Goal: Information Seeking & Learning: Learn about a topic

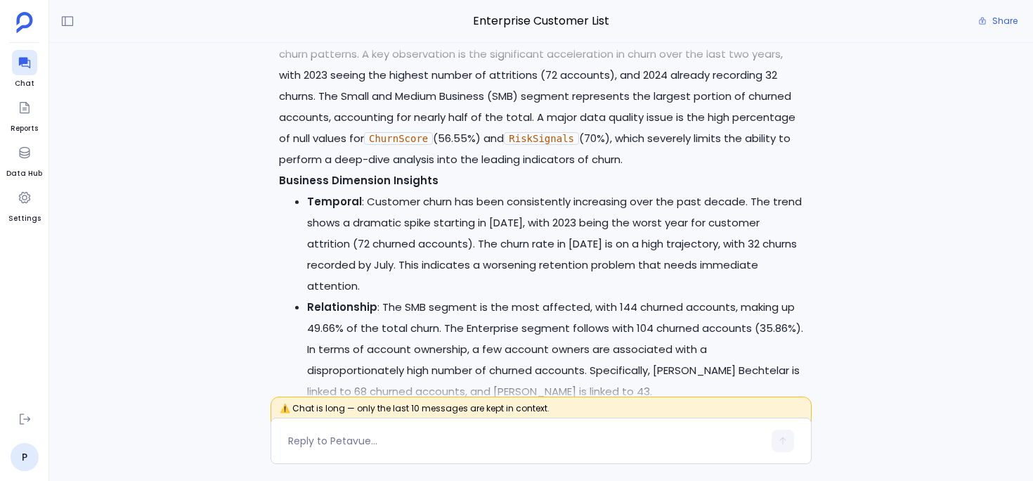
scroll to position [-19465, 0]
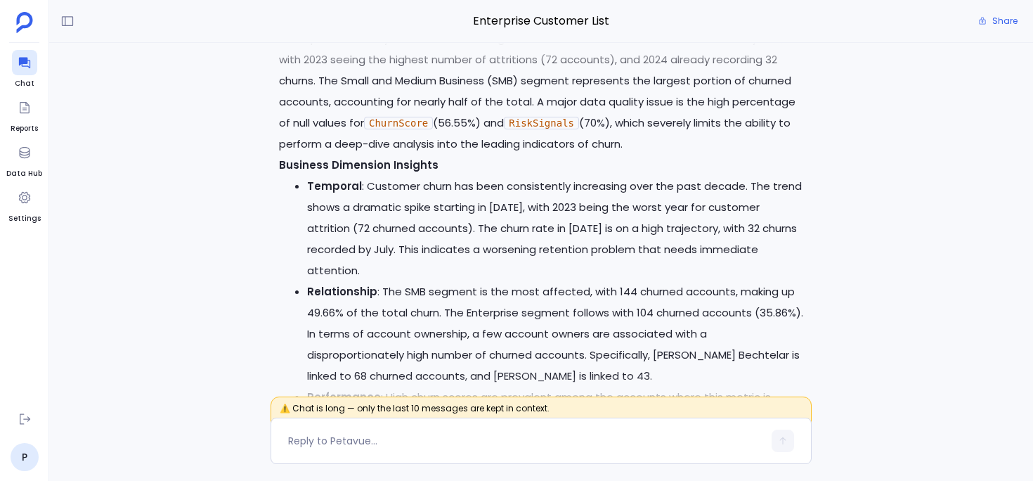
drag, startPoint x: 280, startPoint y: 172, endPoint x: 356, endPoint y: 172, distance: 76.6
click at [356, 155] on p "Interpretation This report provides a comprehensive list of 290 churned custome…" at bounding box center [541, 70] width 524 height 169
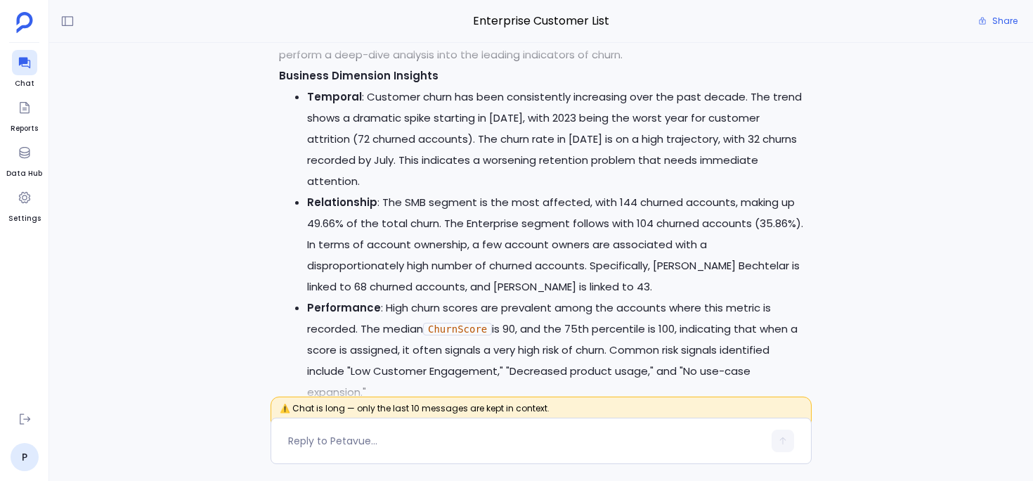
scroll to position [-19370, 0]
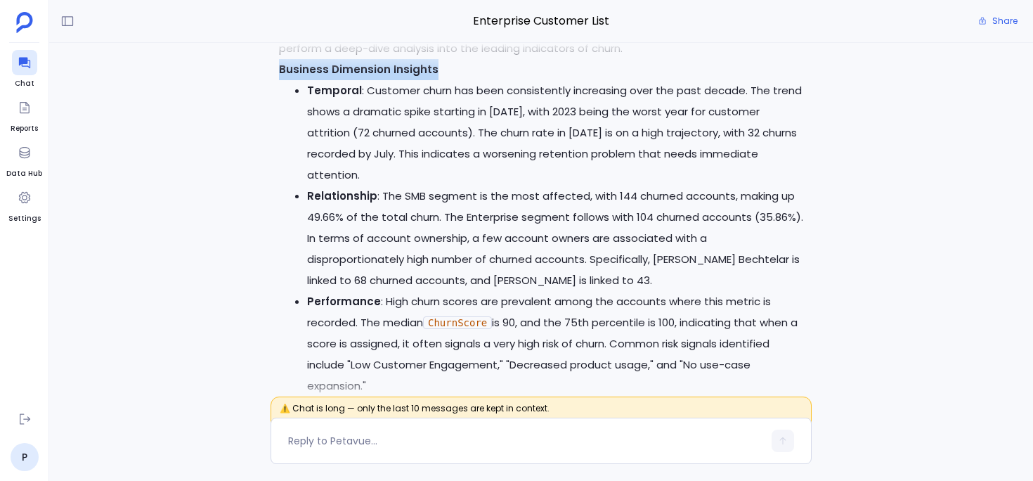
drag, startPoint x: 279, startPoint y: 245, endPoint x: 434, endPoint y: 238, distance: 154.7
click at [433, 80] on p "Business Dimension Insights" at bounding box center [541, 69] width 524 height 21
click at [438, 80] on p "Business Dimension Insights" at bounding box center [541, 69] width 524 height 21
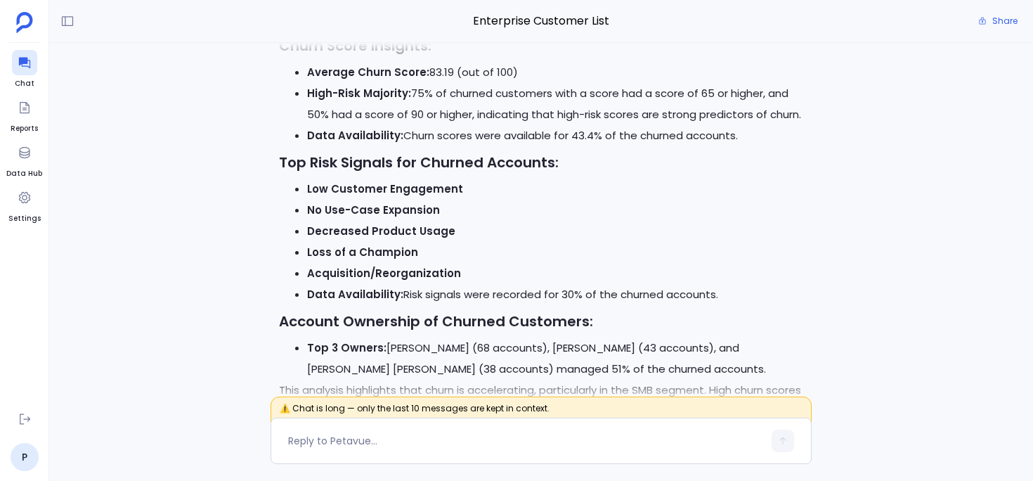
scroll to position [-20050, 0]
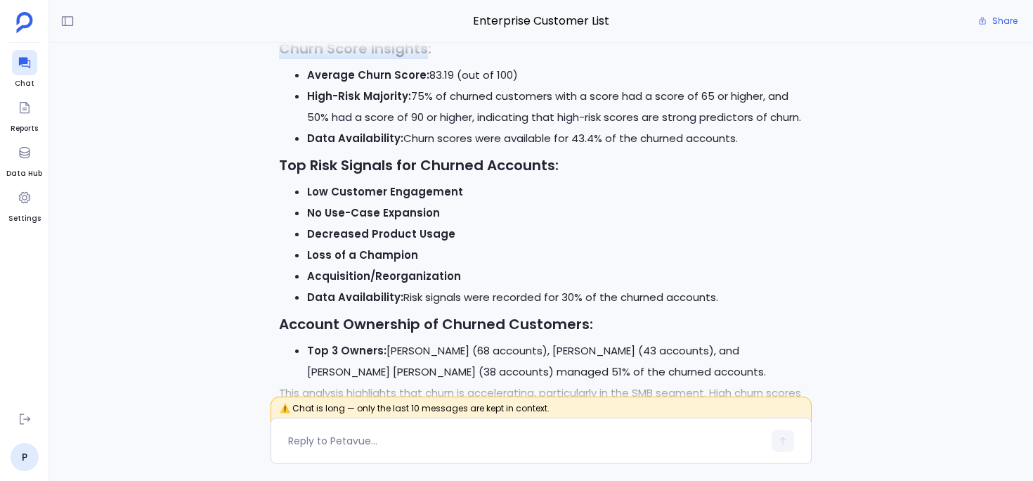
drag, startPoint x: 275, startPoint y: 203, endPoint x: 426, endPoint y: 204, distance: 150.4
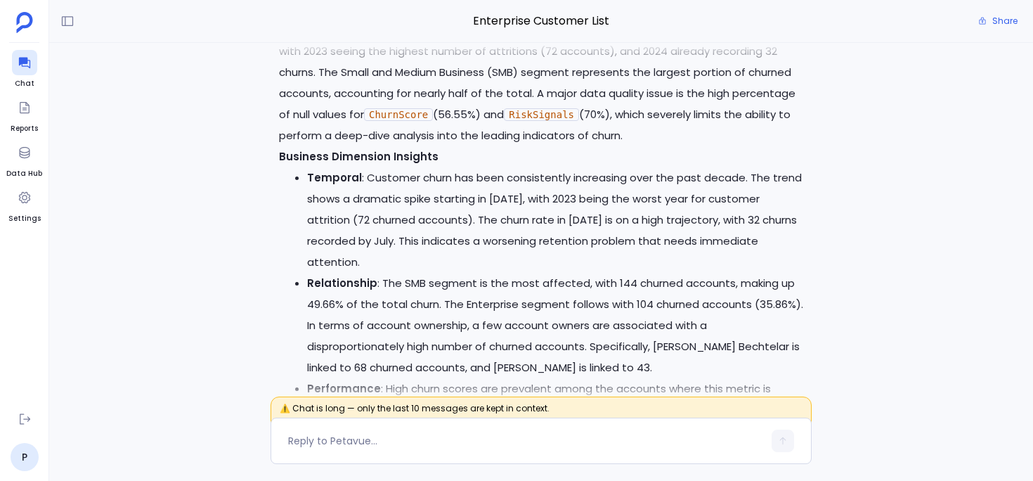
scroll to position [-19450, 0]
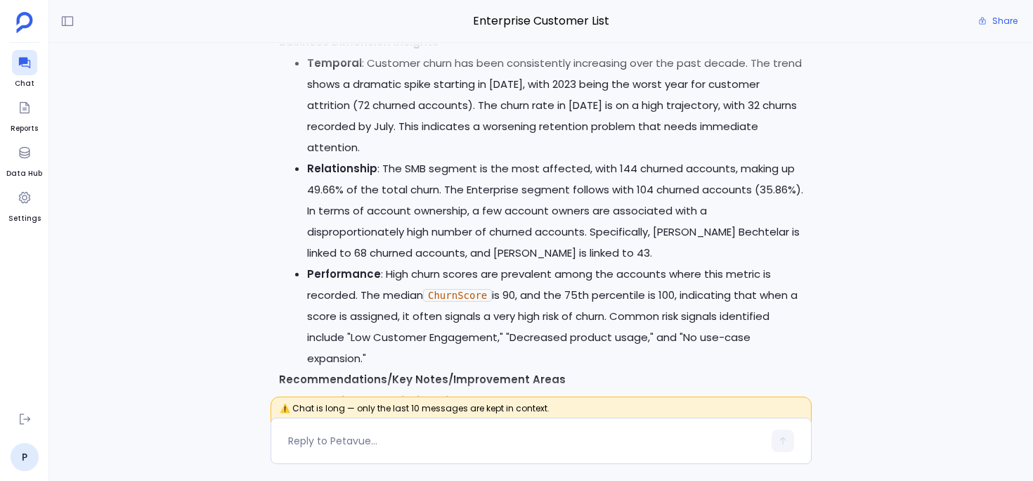
scroll to position [-19325, 0]
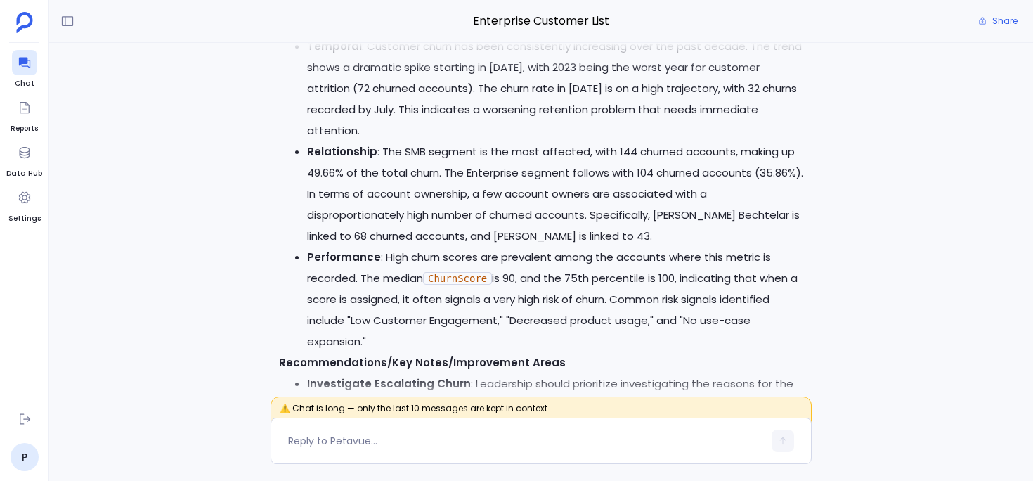
click at [354, 32] on strong "Business Dimension Insights" at bounding box center [359, 25] width 160 height 15
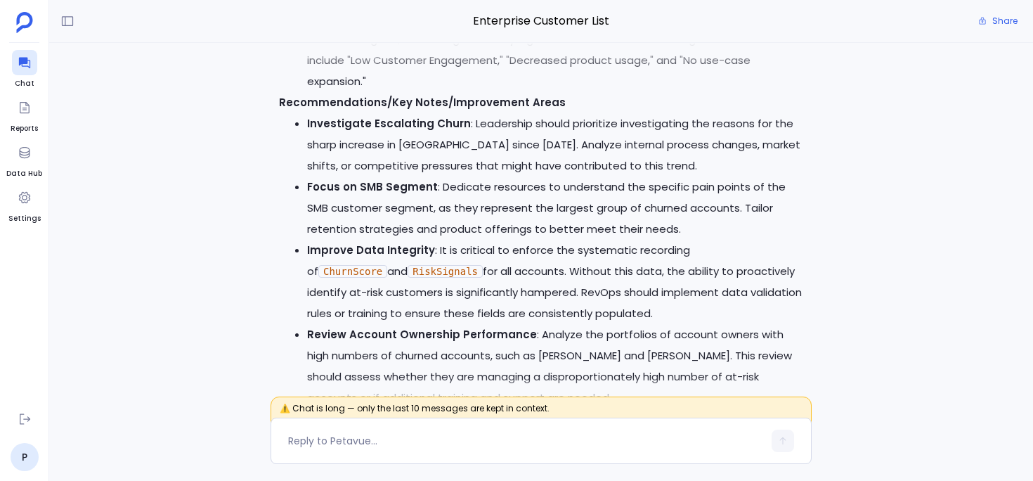
scroll to position [-19003, 0]
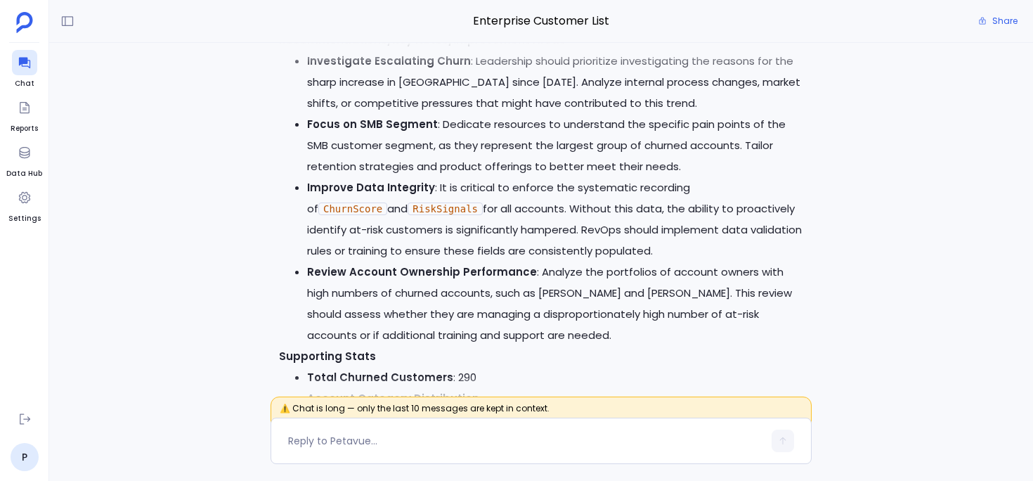
click at [379, 47] on strong "Recommendations/Key Notes/Improvement Areas" at bounding box center [422, 39] width 287 height 15
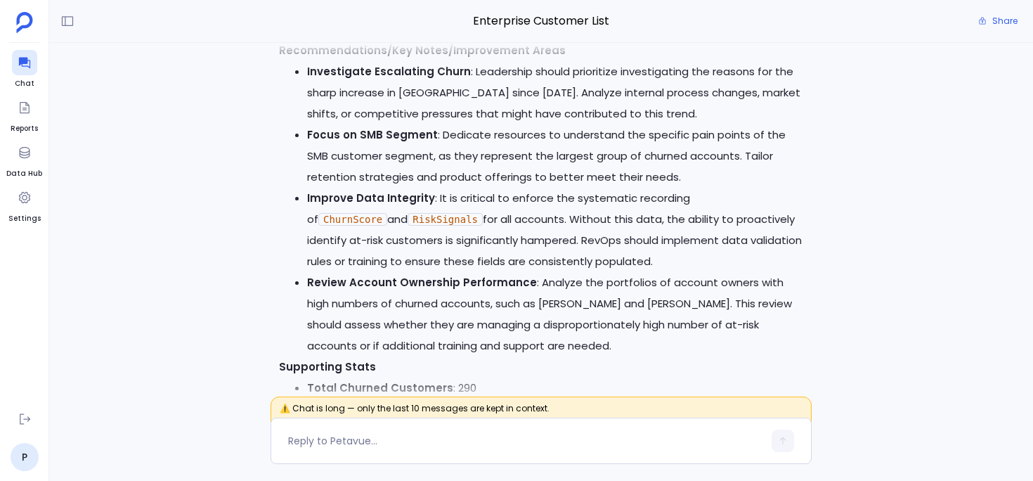
click at [378, 58] on strong "Recommendations/Key Notes/Improvement Areas" at bounding box center [422, 50] width 287 height 15
click at [419, 58] on strong "Recommendations/Key Notes/Improvement Areas" at bounding box center [422, 50] width 287 height 15
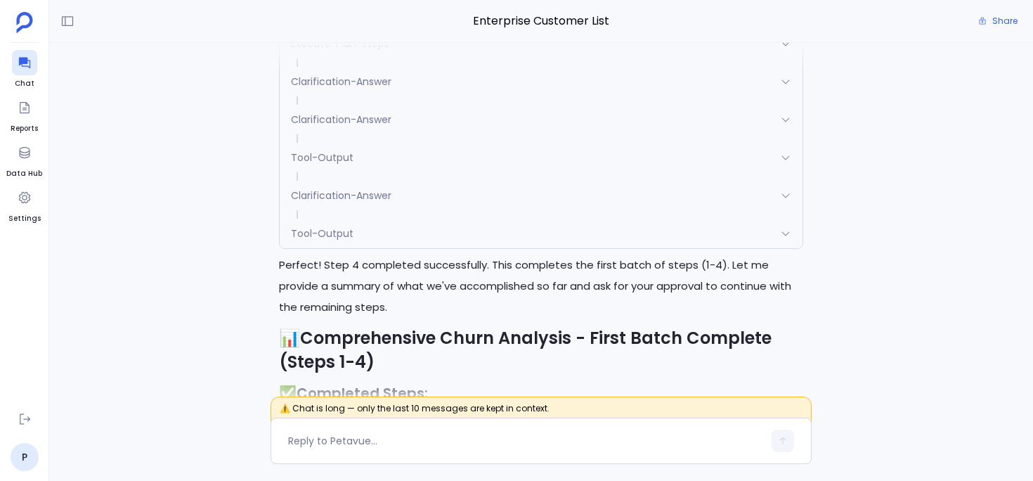
scroll to position [-1783, 0]
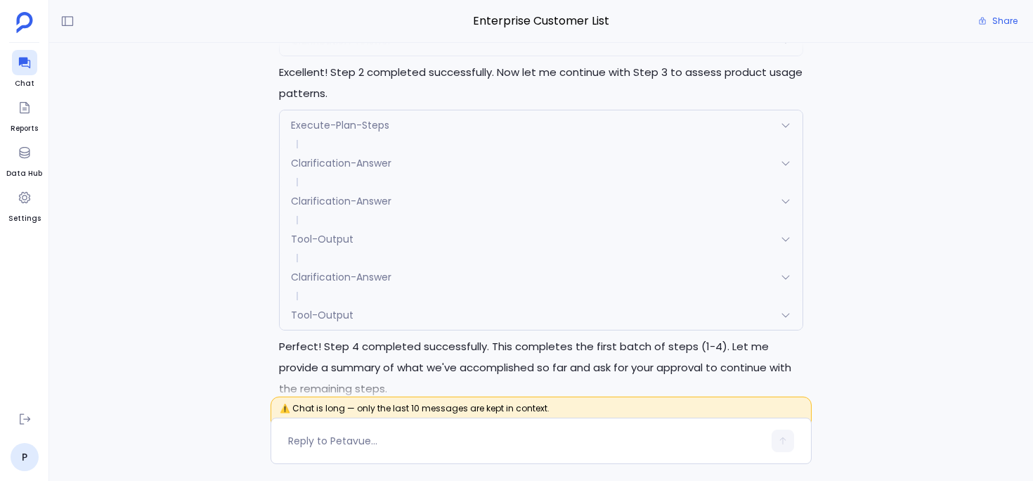
click at [429, 140] on div "Execute-Plan-Steps" at bounding box center [541, 125] width 523 height 30
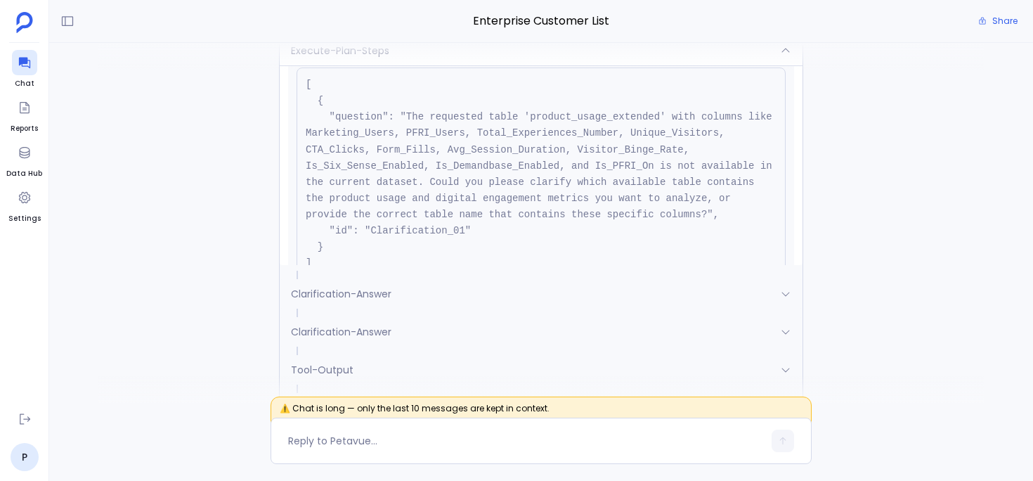
scroll to position [363, 0]
click at [483, 65] on div "Execute-Plan-Steps" at bounding box center [541, 51] width 523 height 30
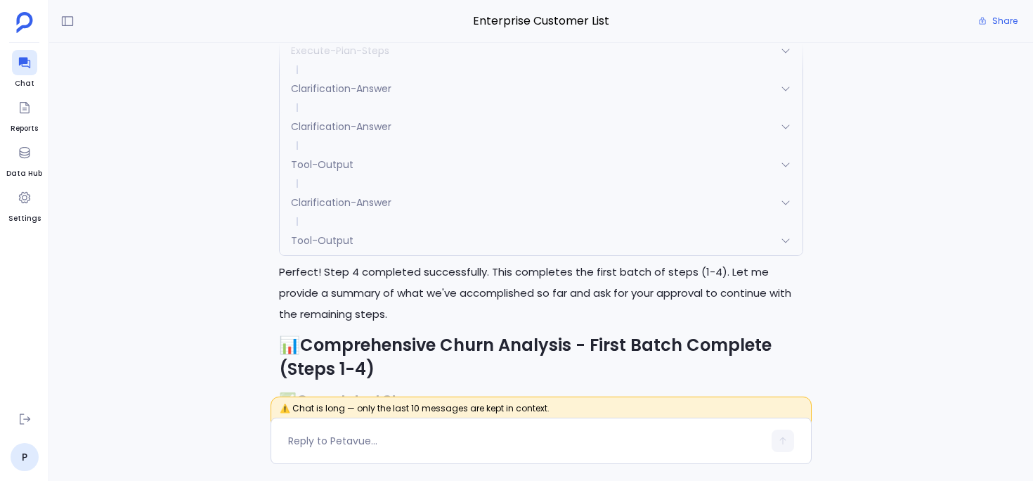
click at [469, 103] on div "Clarification-Answer" at bounding box center [541, 89] width 523 height 30
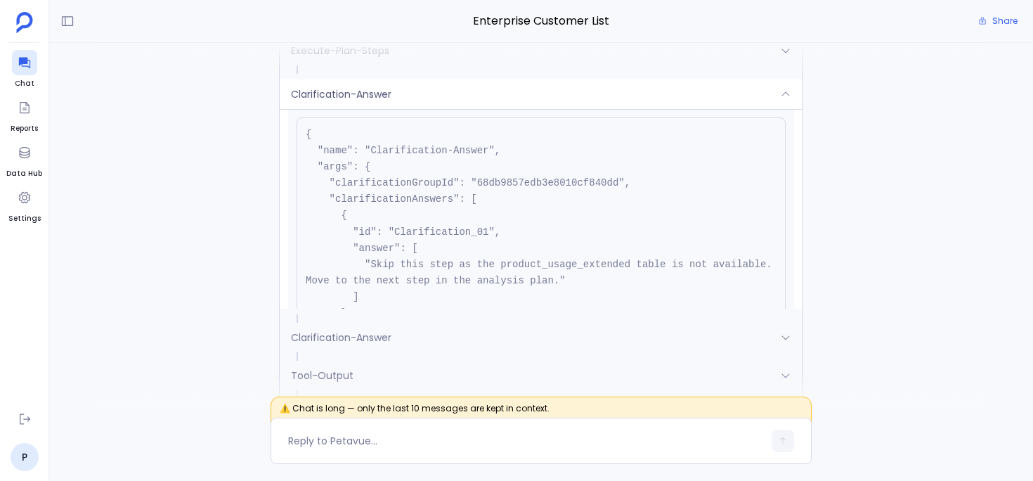
scroll to position [45, 0]
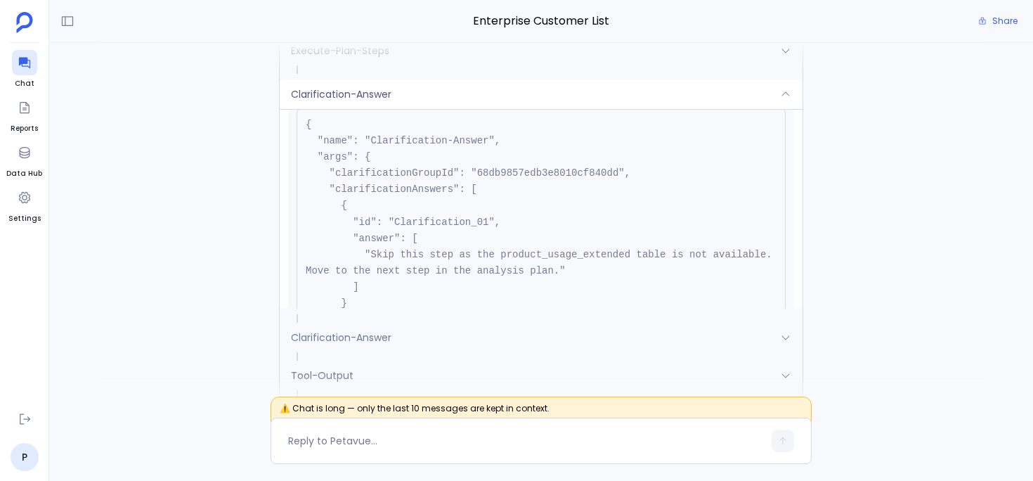
click at [491, 109] on div "Clarification-Answer" at bounding box center [541, 94] width 523 height 30
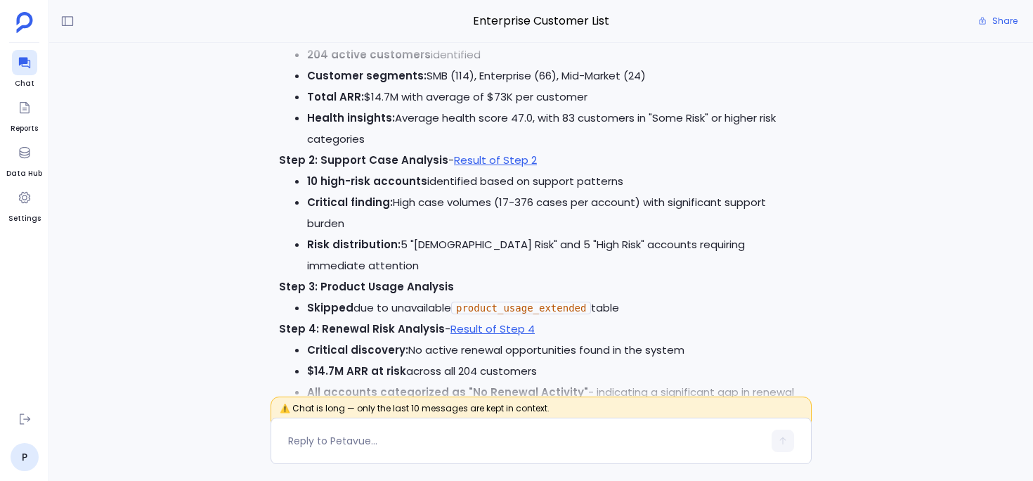
scroll to position [-1223, 0]
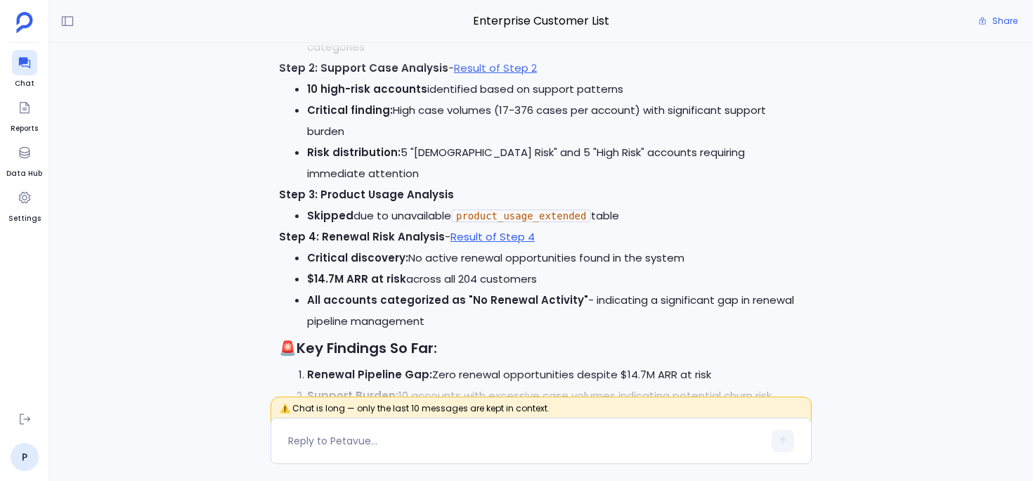
drag, startPoint x: 366, startPoint y: 236, endPoint x: 450, endPoint y: 235, distance: 83.6
click at [450, 226] on li "Skipped due to unavailable product_usage_extended table" at bounding box center [555, 215] width 496 height 21
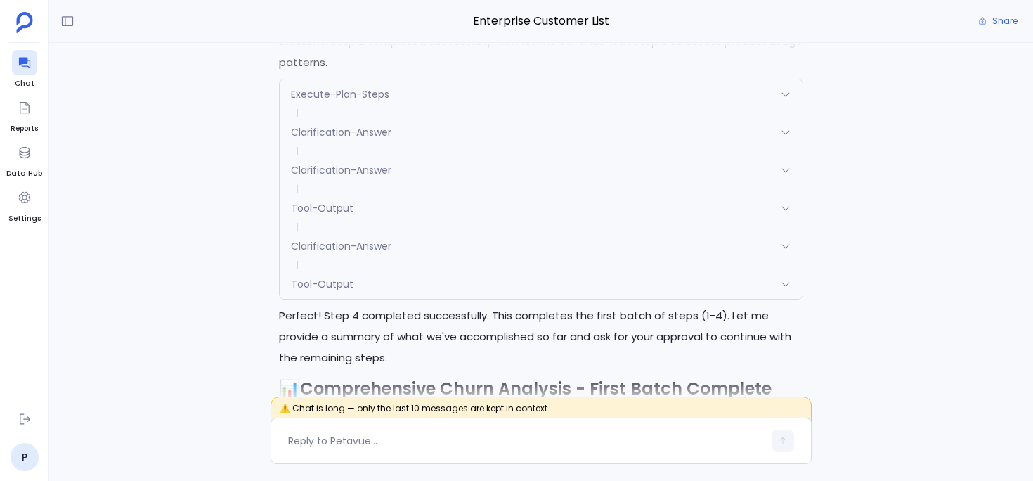
scroll to position [-1759, 0]
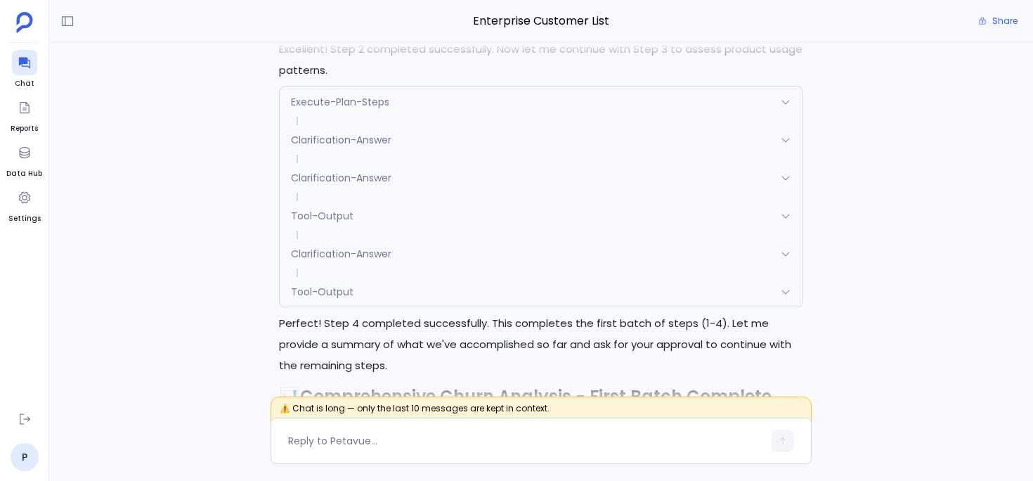
click at [464, 155] on div "Clarification-Answer" at bounding box center [541, 140] width 523 height 30
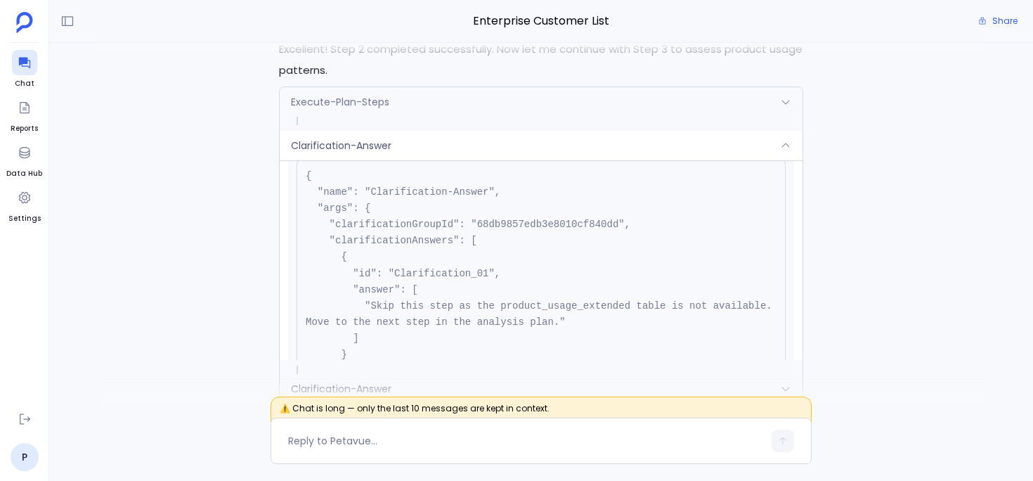
click at [464, 160] on div "Clarification-Answer" at bounding box center [541, 146] width 523 height 30
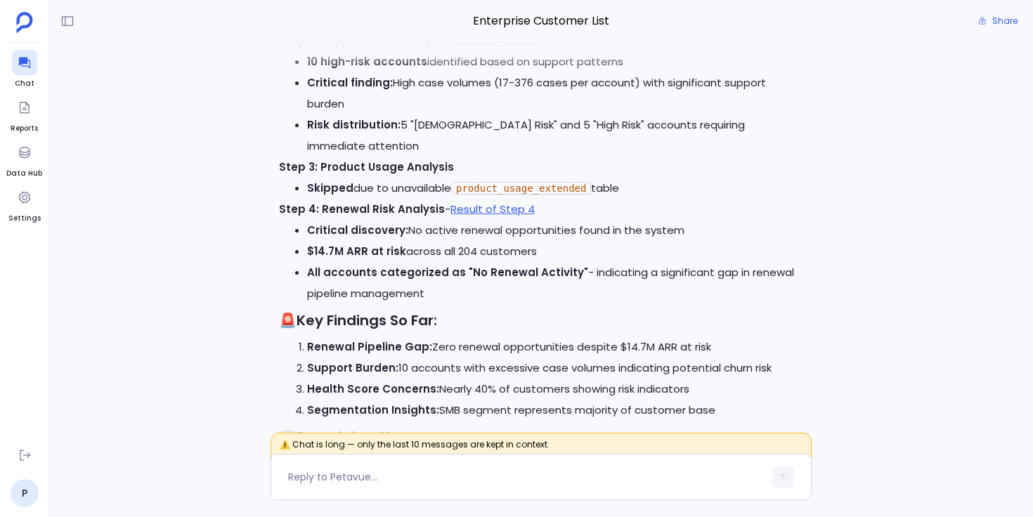
scroll to position [-1123, 0]
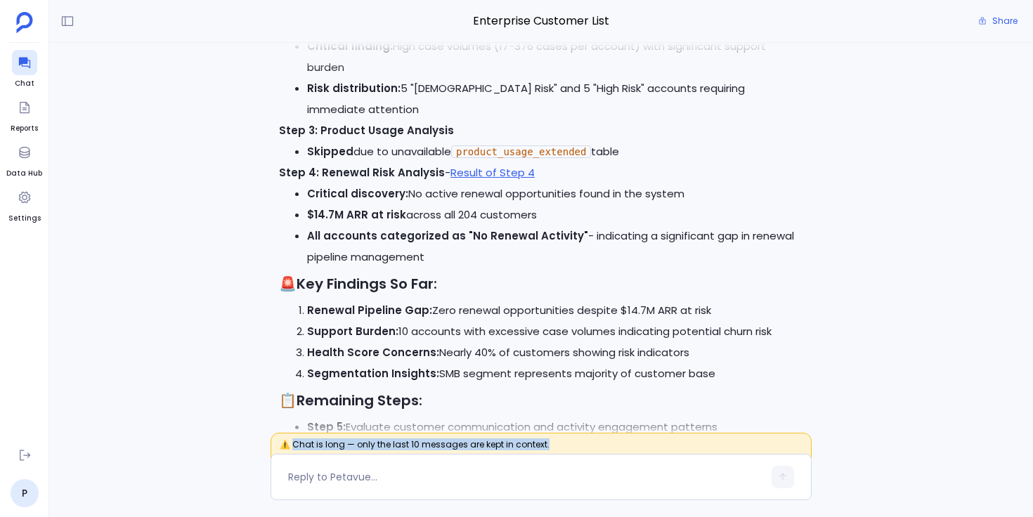
drag, startPoint x: 291, startPoint y: 445, endPoint x: 542, endPoint y: 441, distance: 251.6
click at [542, 441] on span "⚠️ Chat is long — only the last 10 messages are kept in context." at bounding box center [541, 449] width 541 height 32
copy span "Chat is long — only the last 10 messages are kept in context."
